Goal: Task Accomplishment & Management: Manage account settings

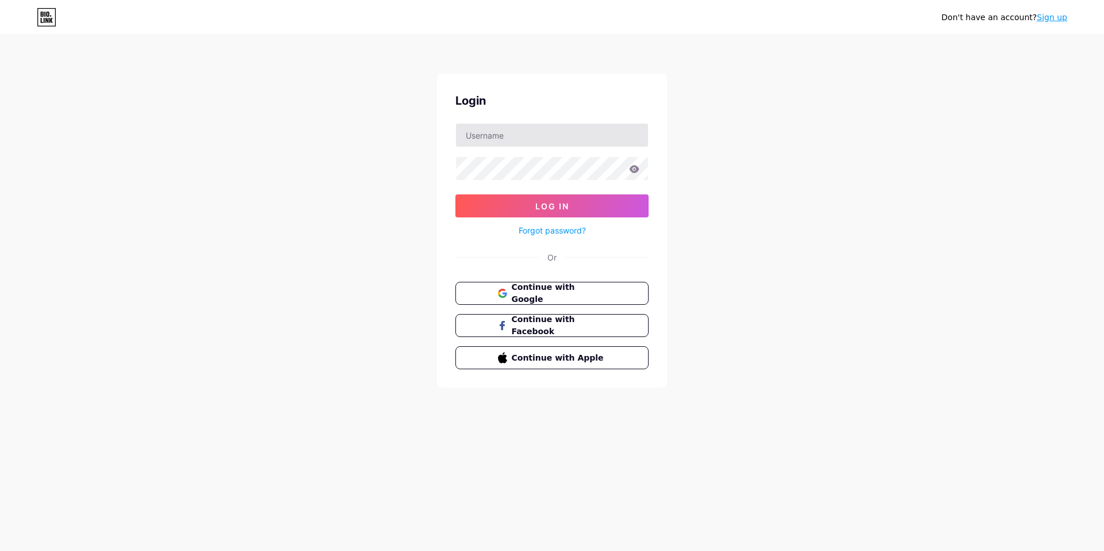
drag, startPoint x: 508, startPoint y: 110, endPoint x: 507, endPoint y: 136, distance: 25.9
click at [508, 116] on div "Login Log In Forgot password? Or Continue with Google Continue with Facebook Co…" at bounding box center [552, 231] width 230 height 314
click at [507, 136] on input "text" at bounding box center [552, 135] width 192 height 23
type input "[EMAIL_ADDRESS][DOMAIN_NAME]"
click at [456, 194] on button "Log In" at bounding box center [552, 205] width 193 height 23
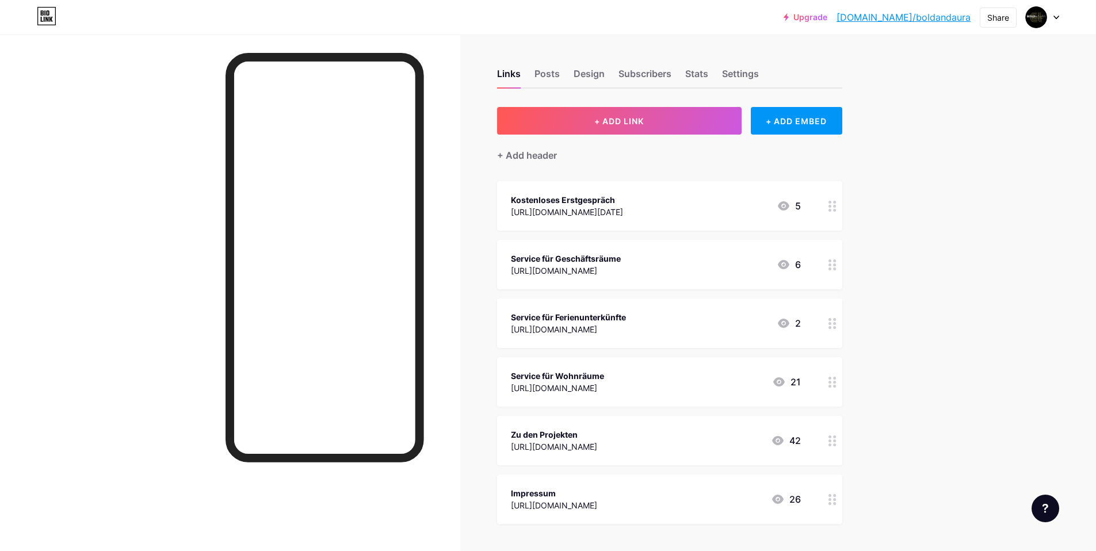
click at [836, 204] on icon at bounding box center [832, 206] width 8 height 11
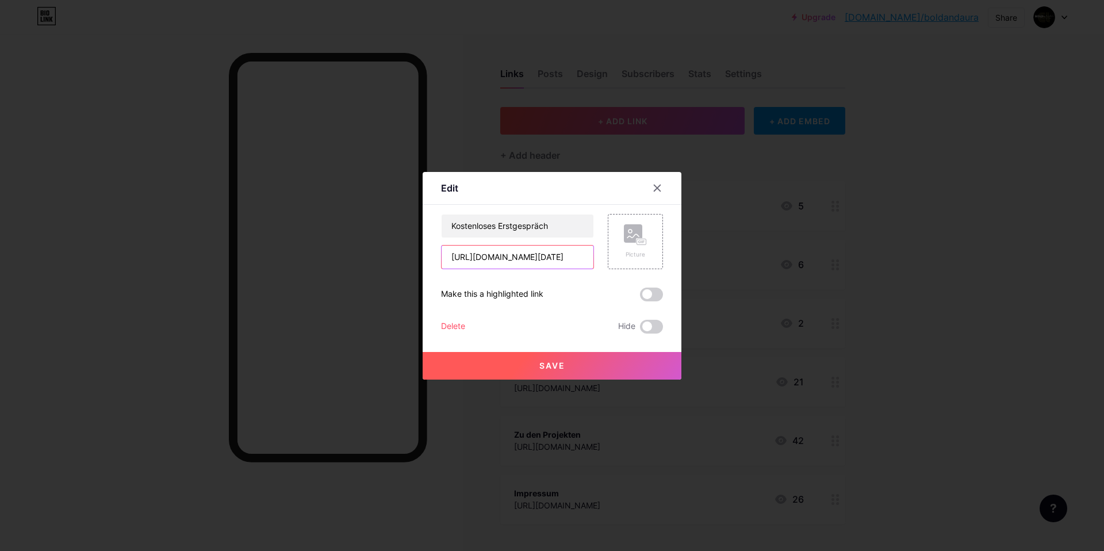
click at [574, 263] on input "[URL][DOMAIN_NAME][DATE]" at bounding box center [518, 257] width 152 height 23
paste input "[DOMAIN_NAME][URL]"
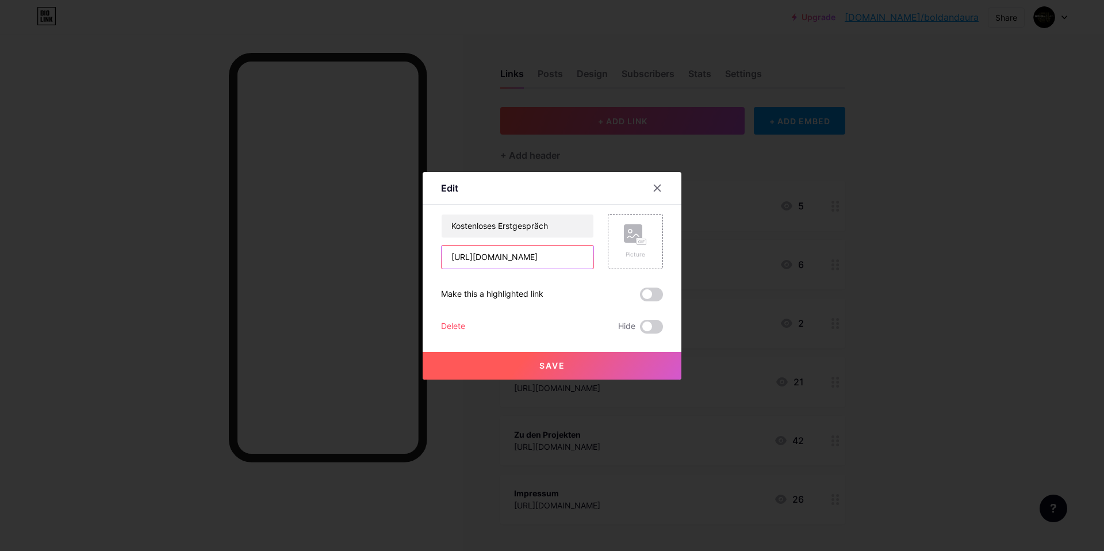
drag, startPoint x: 580, startPoint y: 257, endPoint x: 397, endPoint y: 257, distance: 182.9
click at [397, 256] on div "Edit Content YouTube Play YouTube video without leaving your page. ADD Vimeo Pl…" at bounding box center [552, 275] width 1104 height 551
type input "[URL][DOMAIN_NAME]"
click at [541, 372] on button "Save" at bounding box center [552, 366] width 259 height 28
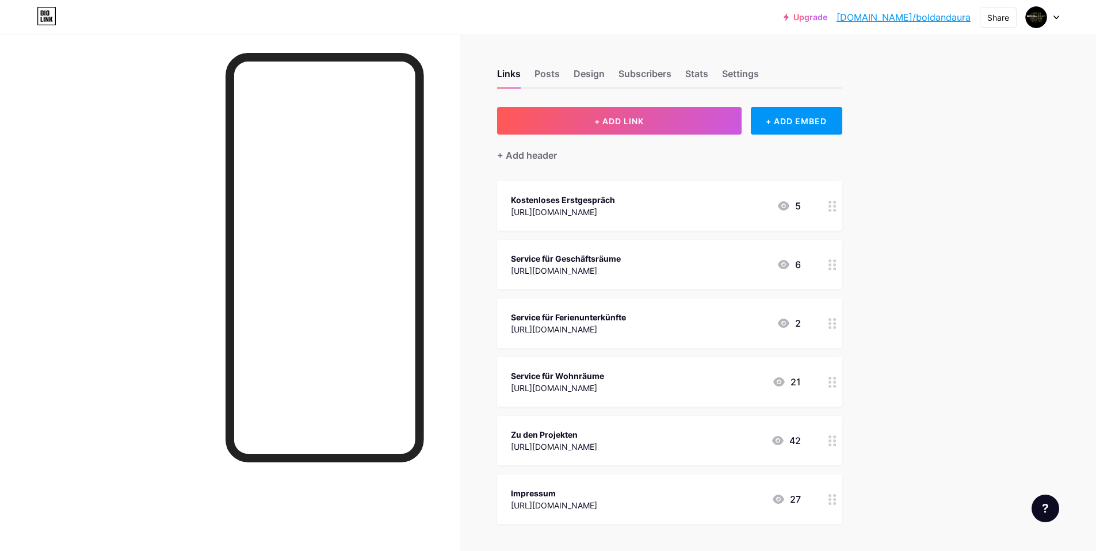
click at [604, 201] on div "Kostenloses Erstgespräch" at bounding box center [563, 200] width 104 height 12
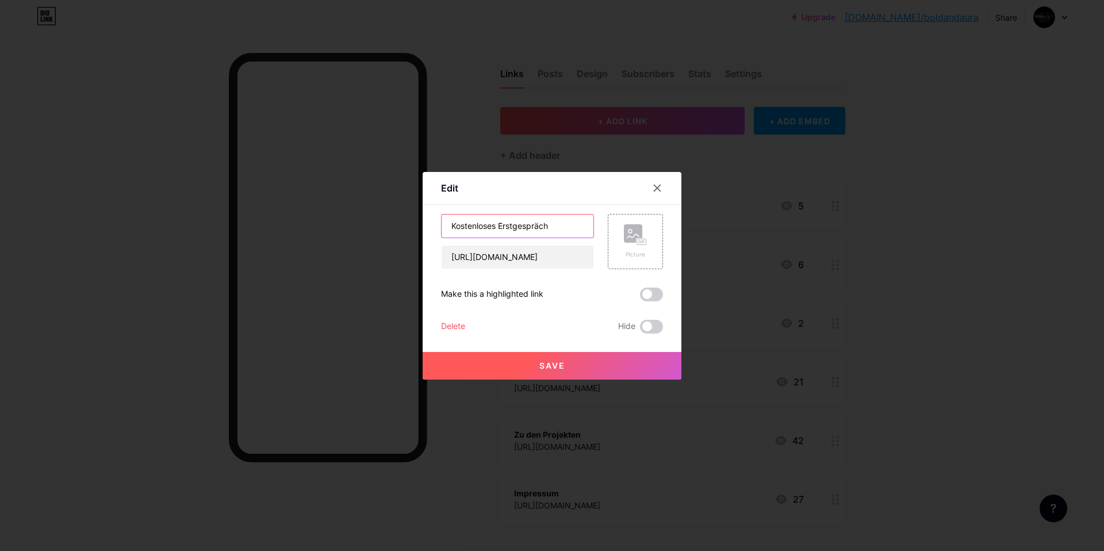
click at [564, 220] on input "Kostenloses Erstgespräch" at bounding box center [518, 226] width 152 height 23
click at [563, 225] on input "Kostenloses Erstgespräch" at bounding box center [518, 226] width 152 height 23
type input "Kostenloses Erstgespräch buchen"
click at [809, 234] on div at bounding box center [552, 275] width 1104 height 551
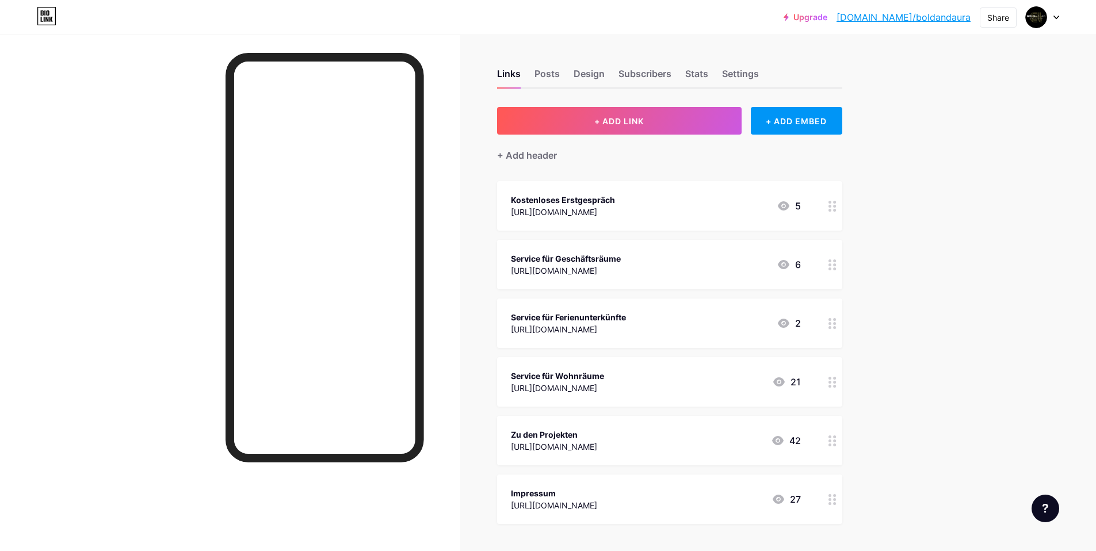
click at [615, 217] on div "Kostenloses Erstgespräch [URL][DOMAIN_NAME]" at bounding box center [563, 206] width 104 height 26
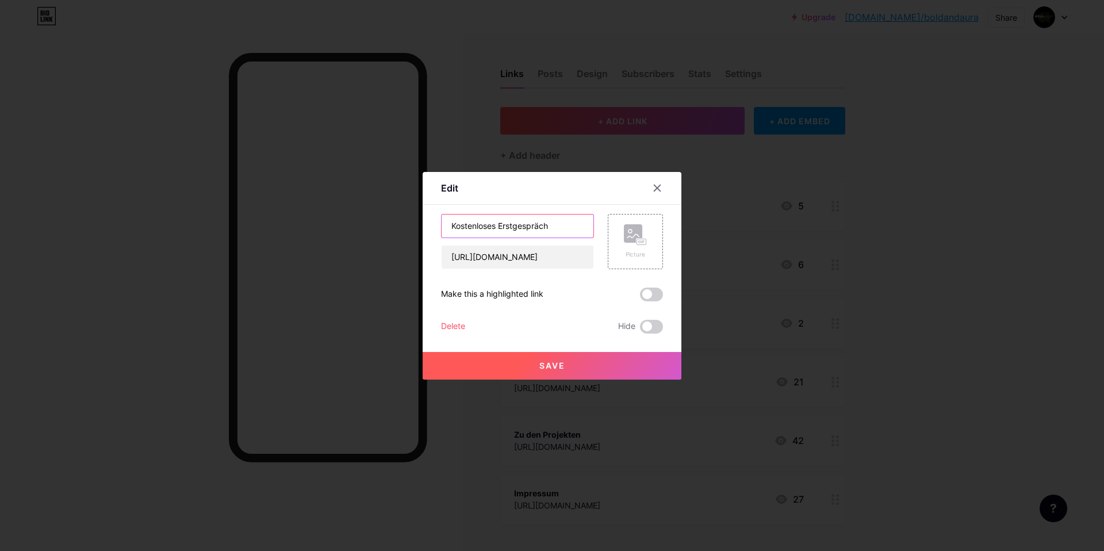
click at [563, 230] on input "Kostenloses Erstgespräch" at bounding box center [518, 226] width 152 height 23
type input "Kostenloses Erstgespräch buchen"
drag, startPoint x: 565, startPoint y: 366, endPoint x: 573, endPoint y: 367, distance: 8.1
click at [565, 367] on button "Save" at bounding box center [552, 366] width 259 height 28
